Goal: Register for event/course

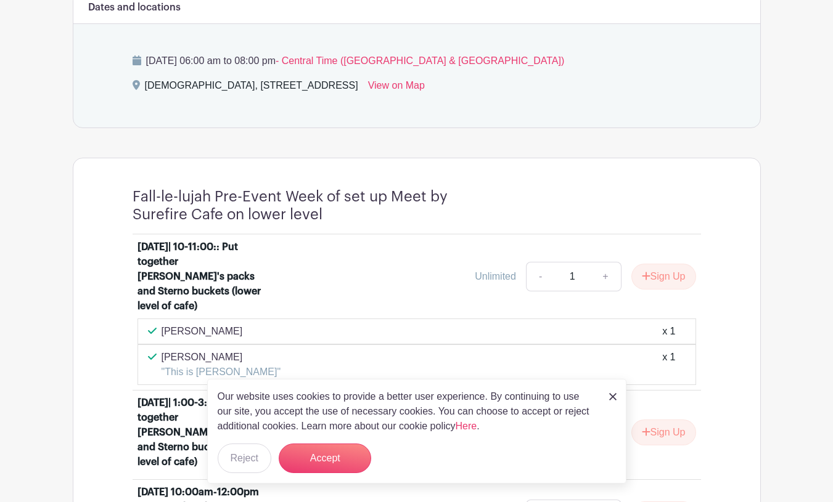
scroll to position [547, 0]
click at [609, 396] on img at bounding box center [612, 396] width 7 height 7
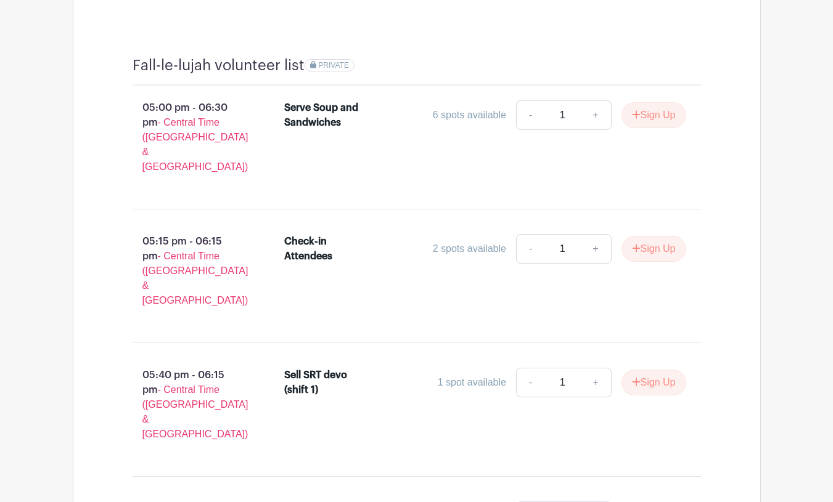
scroll to position [1244, 0]
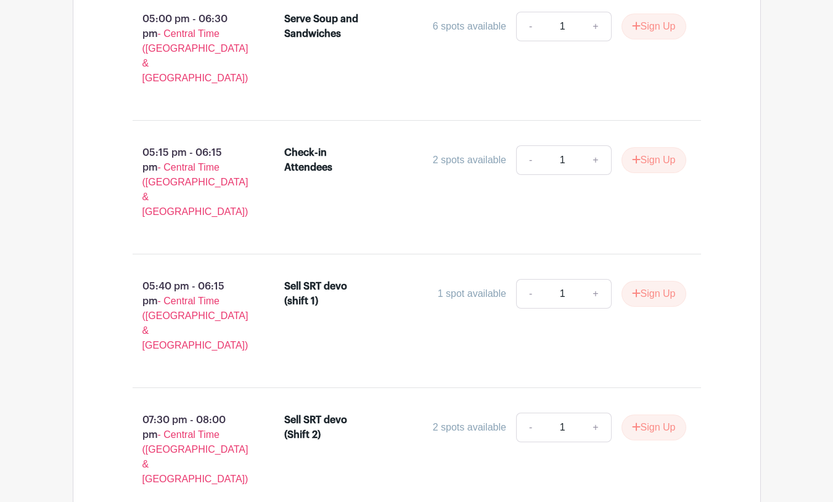
click at [744, 341] on div "Fall-le-lujah Pre-Event Week of set up Meet by Surefire Cafe on lower level [DA…" at bounding box center [417, 10] width 688 height 1101
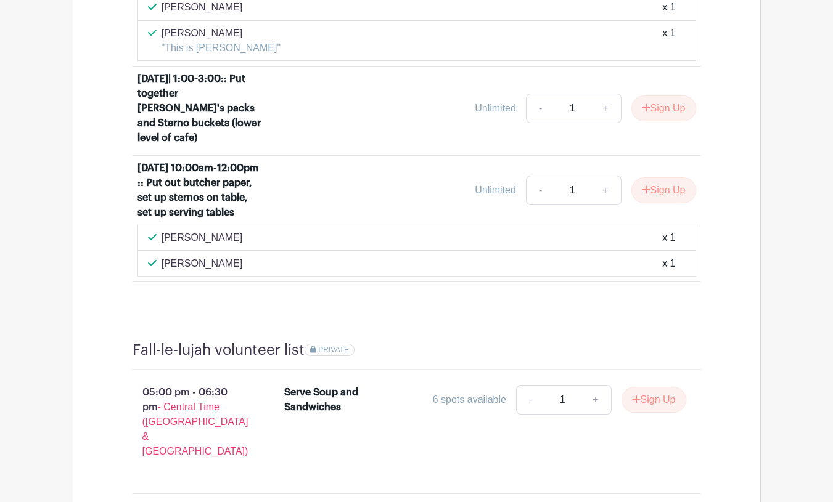
scroll to position [872, 0]
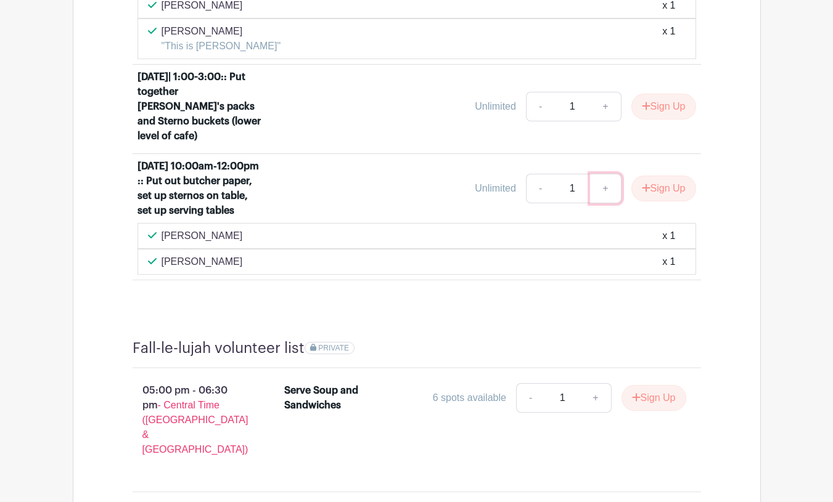
click at [599, 190] on link "+" at bounding box center [605, 189] width 31 height 30
click at [537, 198] on link "-" at bounding box center [540, 189] width 28 height 30
type input "1"
click at [666, 197] on button "Sign Up" at bounding box center [663, 189] width 65 height 26
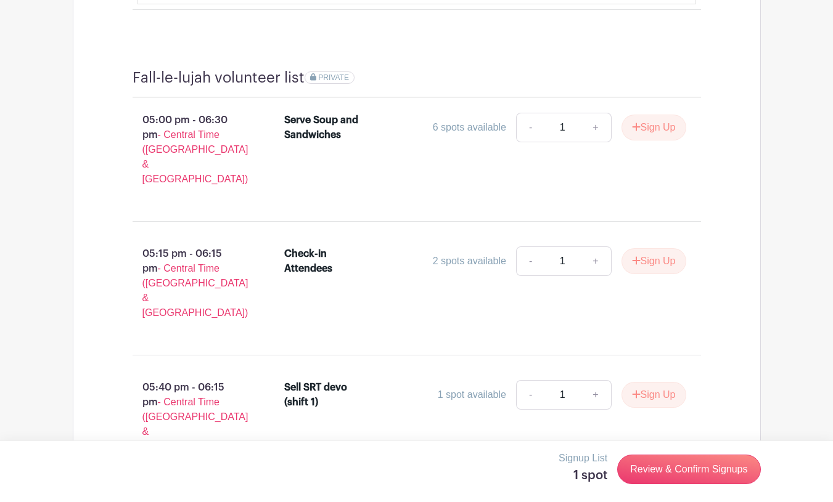
scroll to position [1280, 0]
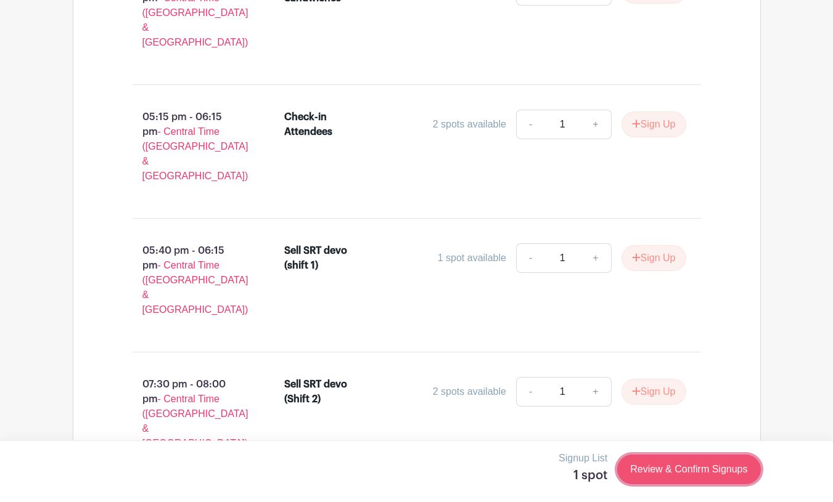
click at [679, 467] on link "Review & Confirm Signups" at bounding box center [688, 470] width 143 height 30
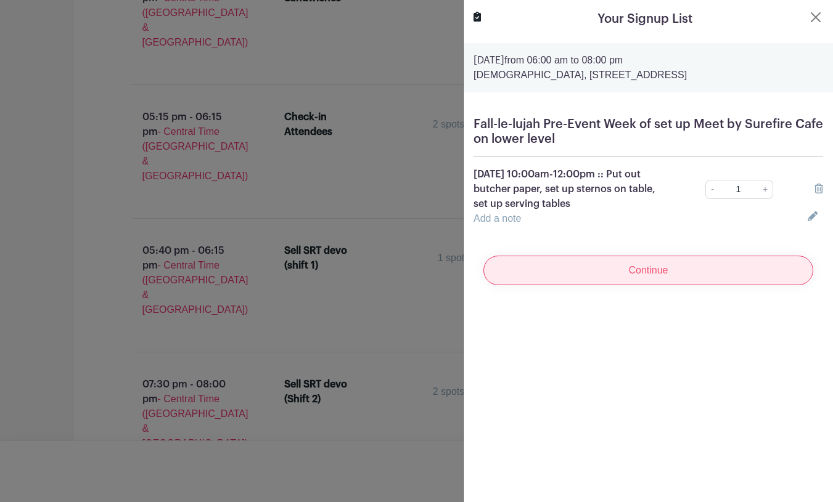
click at [660, 260] on input "Continue" at bounding box center [648, 271] width 330 height 30
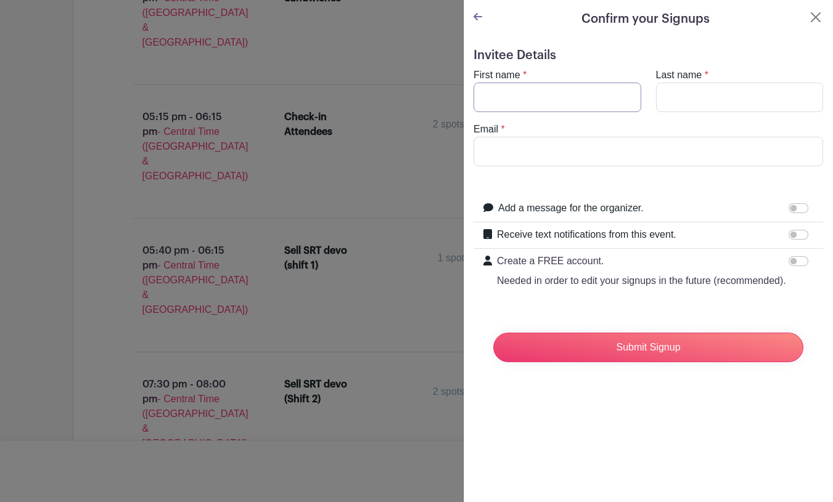
click at [521, 93] on input "First name" at bounding box center [557, 98] width 168 height 30
type input "Madi"
type input "[PERSON_NAME]"
type input "[EMAIL_ADDRESS][DOMAIN_NAME]"
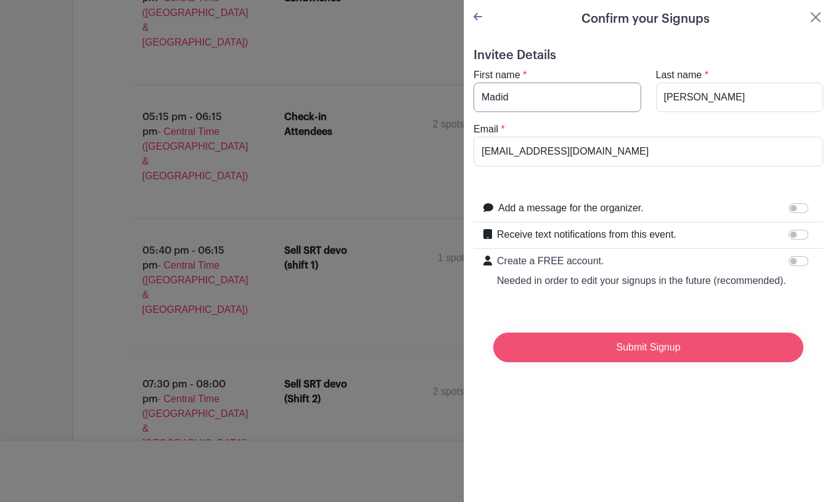
type input "Madid"
click at [705, 346] on input "Submit Signup" at bounding box center [648, 348] width 310 height 30
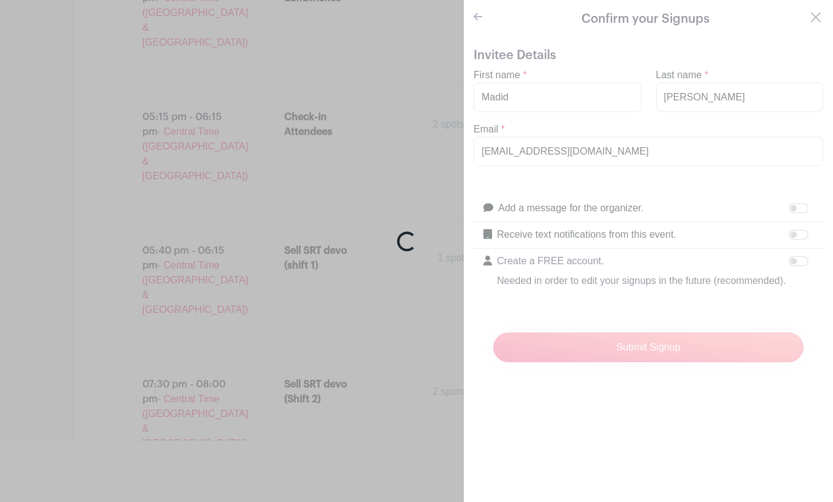
scroll to position [1306, 0]
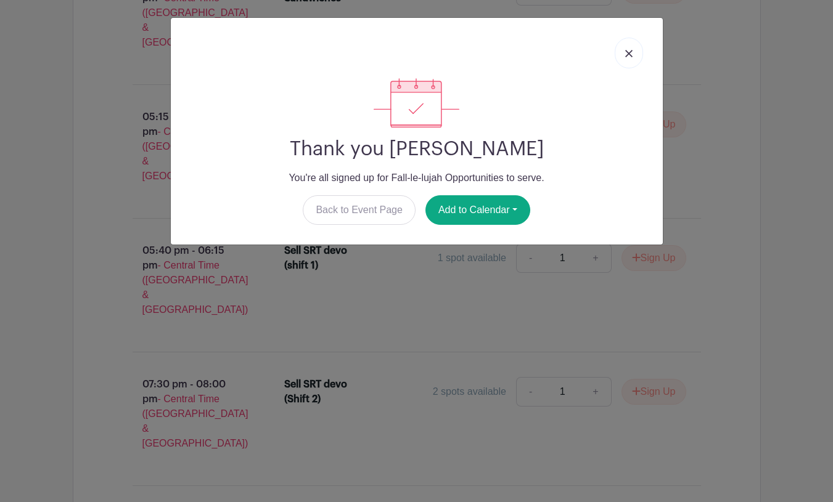
drag, startPoint x: 366, startPoint y: 150, endPoint x: 542, endPoint y: 161, distance: 176.7
click at [542, 162] on div "Thank you [PERSON_NAME] You're all signed up for Fall-le-lujah Opportunities to…" at bounding box center [417, 151] width 472 height 147
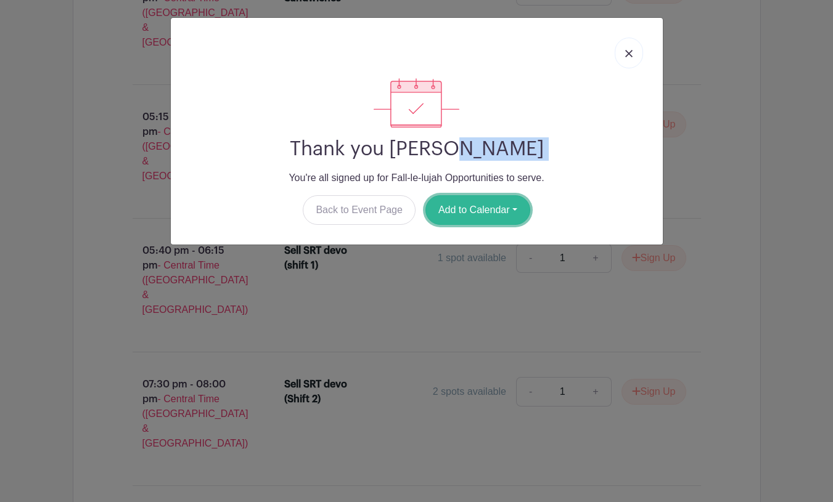
click at [479, 218] on button "Add to Calendar" at bounding box center [477, 210] width 105 height 30
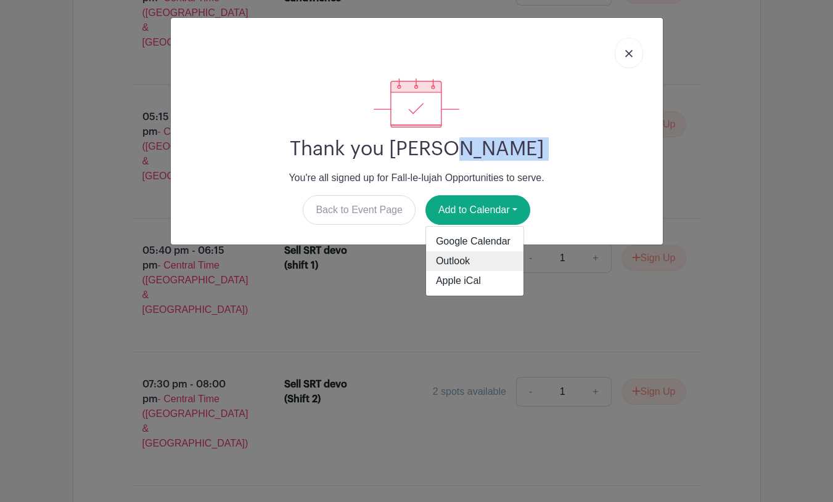
click at [464, 261] on link "Outlook" at bounding box center [474, 261] width 97 height 20
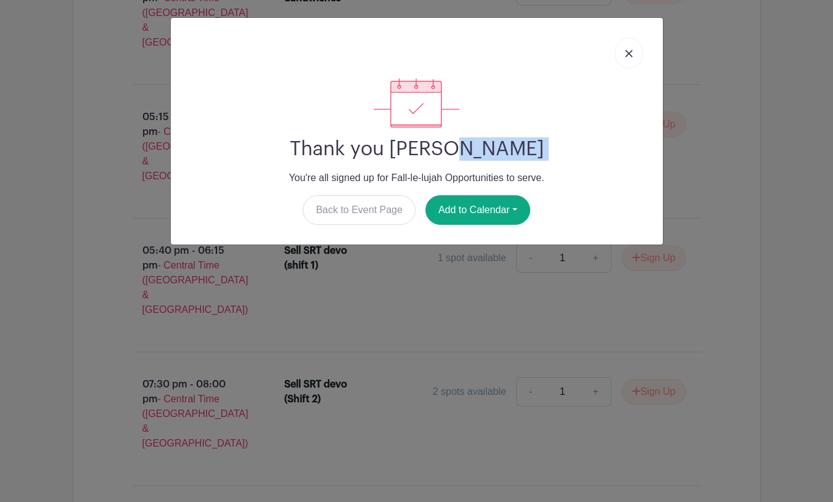
click at [623, 44] on link at bounding box center [629, 53] width 28 height 31
